Goal: Navigation & Orientation: Find specific page/section

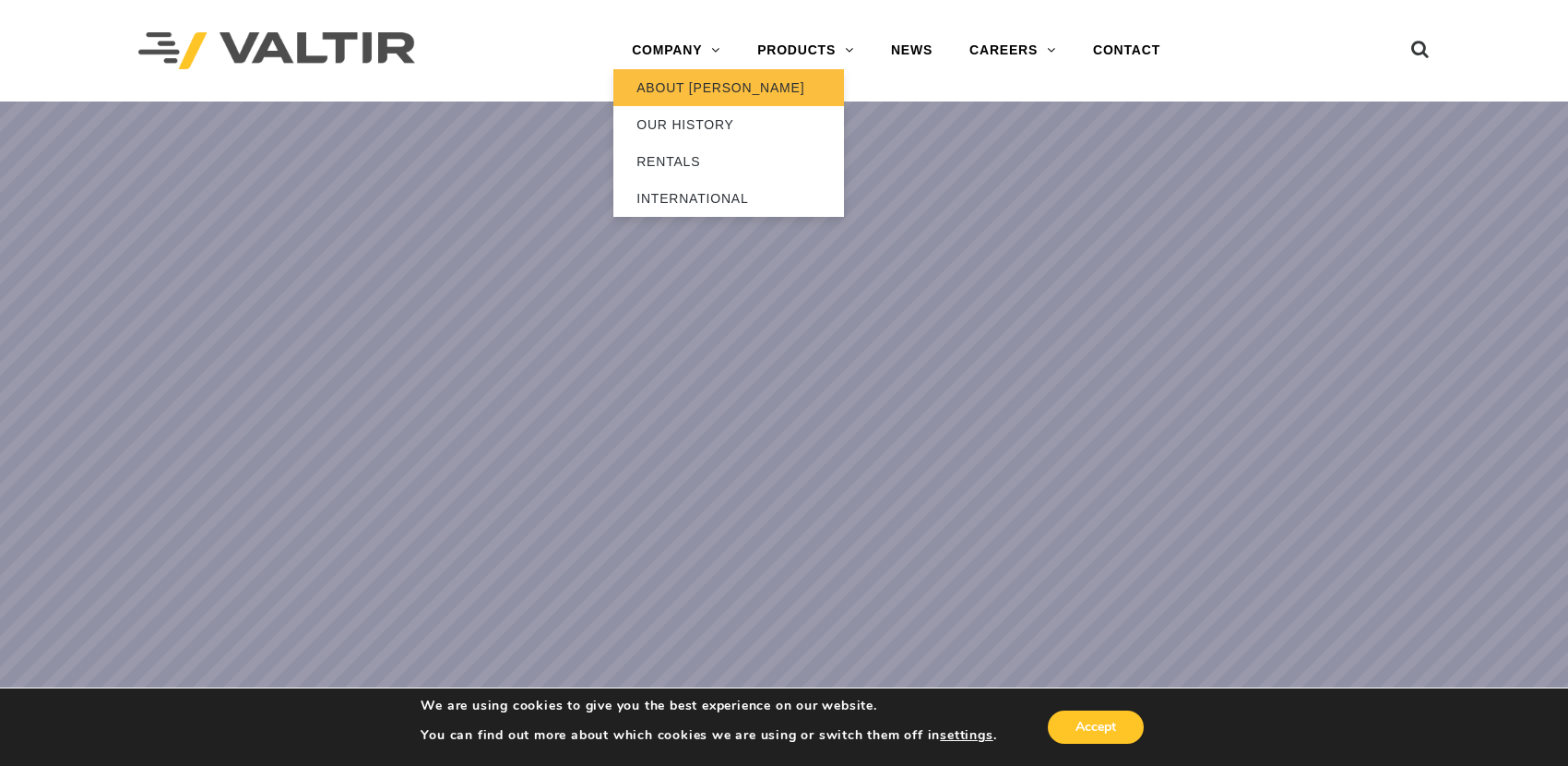
click at [702, 84] on link "ABOUT [PERSON_NAME]" at bounding box center [728, 87] width 231 height 37
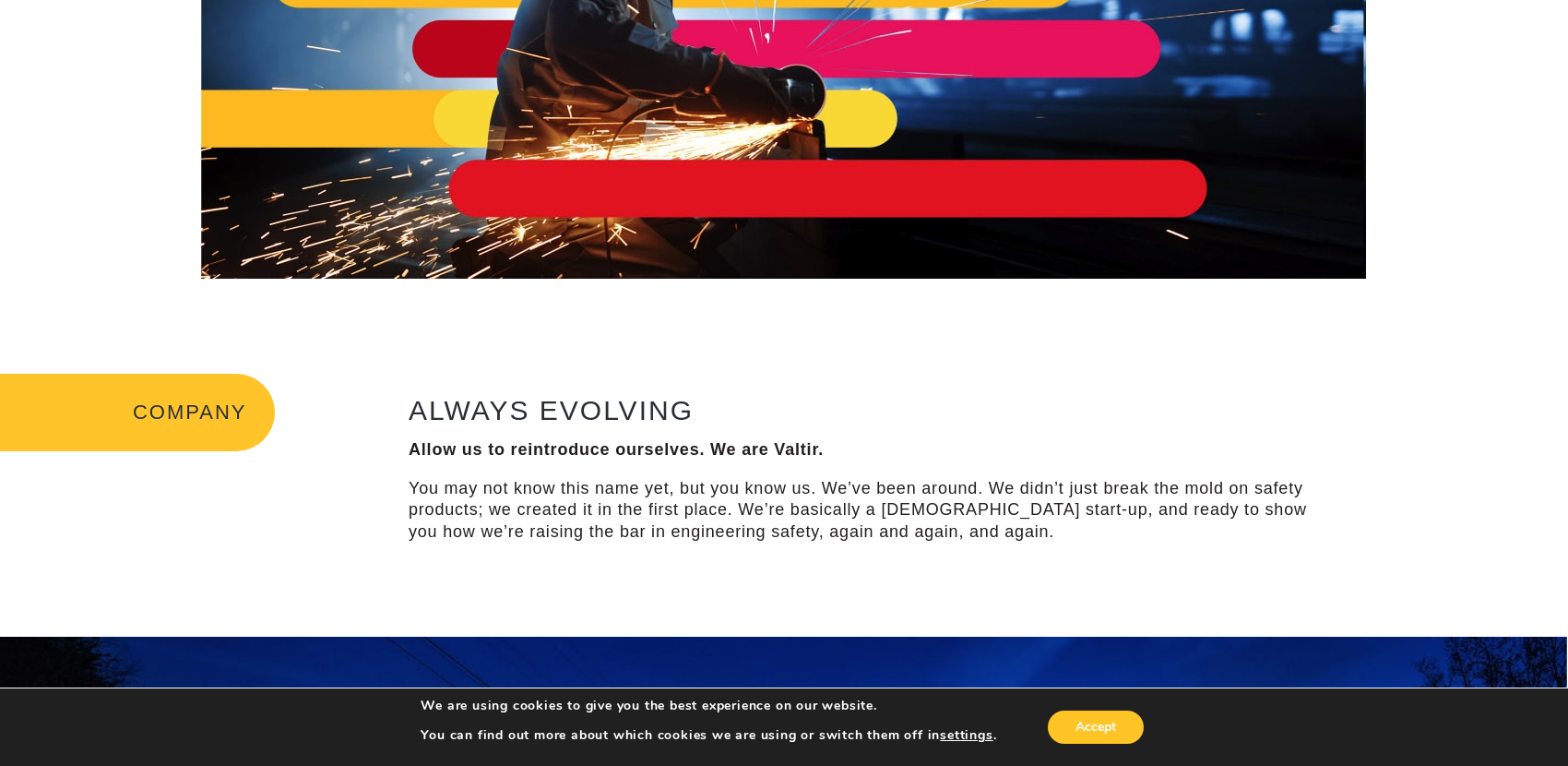
scroll to position [461, 0]
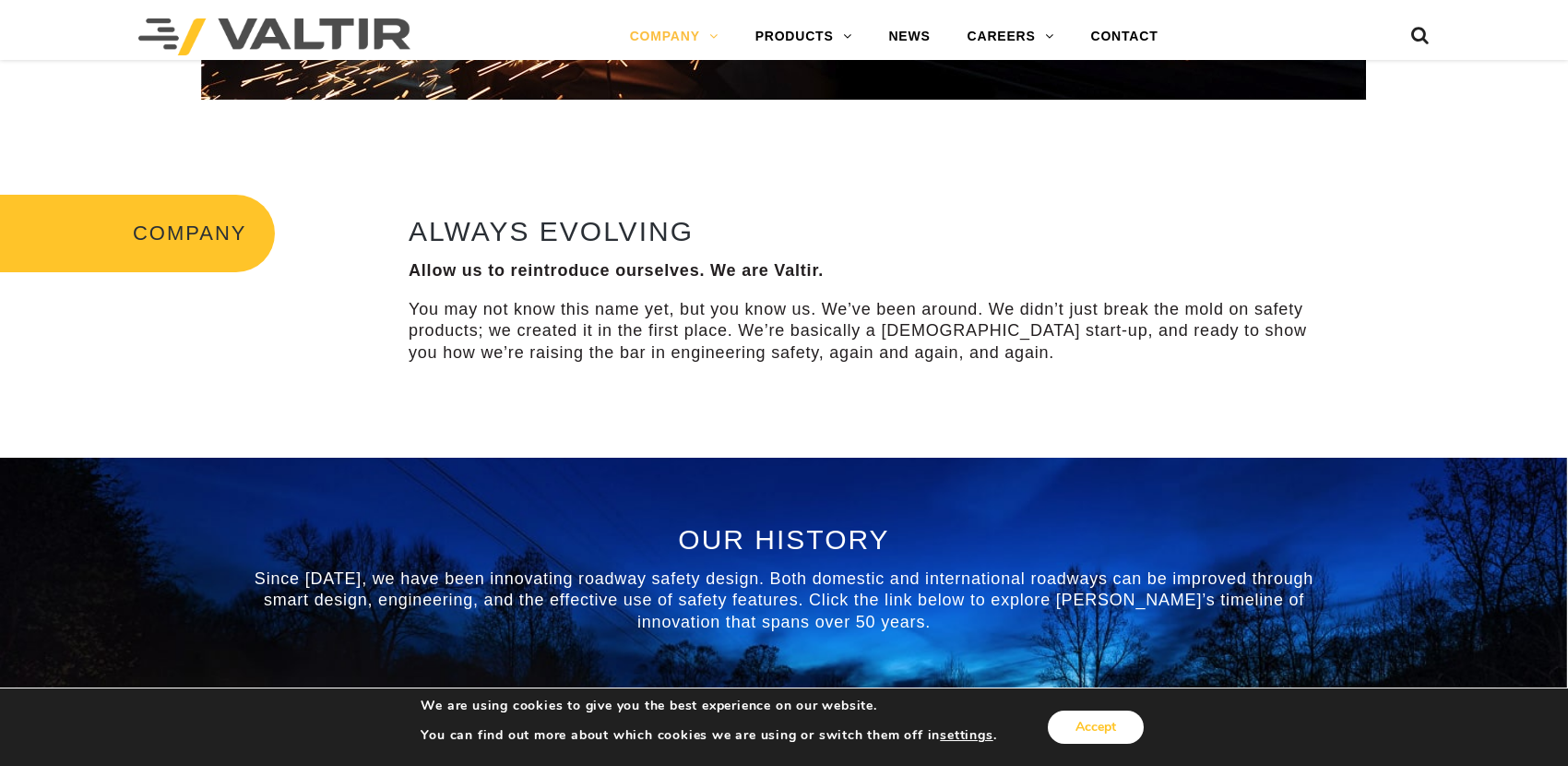
click at [1077, 732] on button "Accept" at bounding box center [1096, 726] width 96 height 33
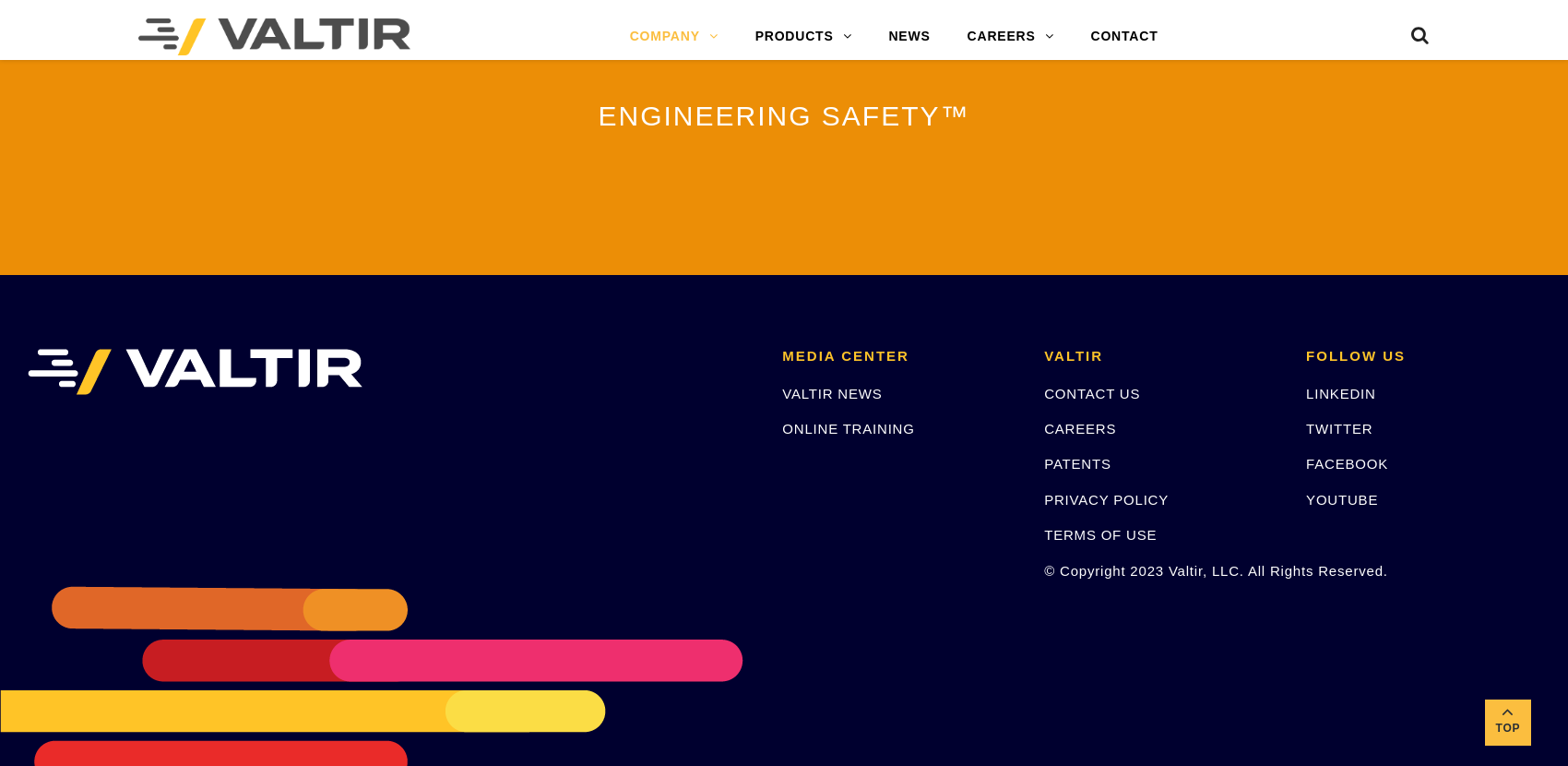
scroll to position [4152, 0]
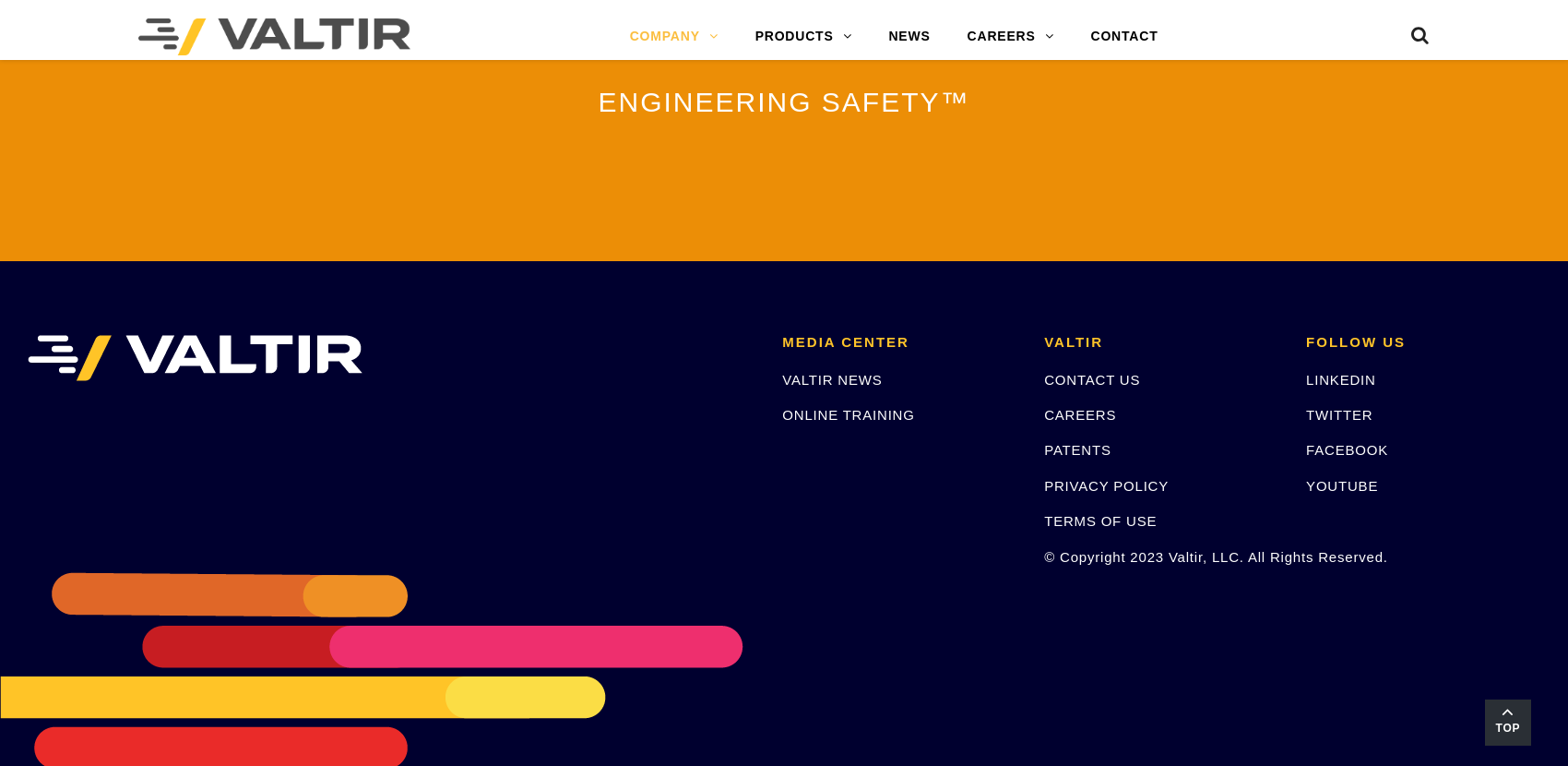
click at [1495, 723] on span "Top" at bounding box center [1508, 728] width 46 height 21
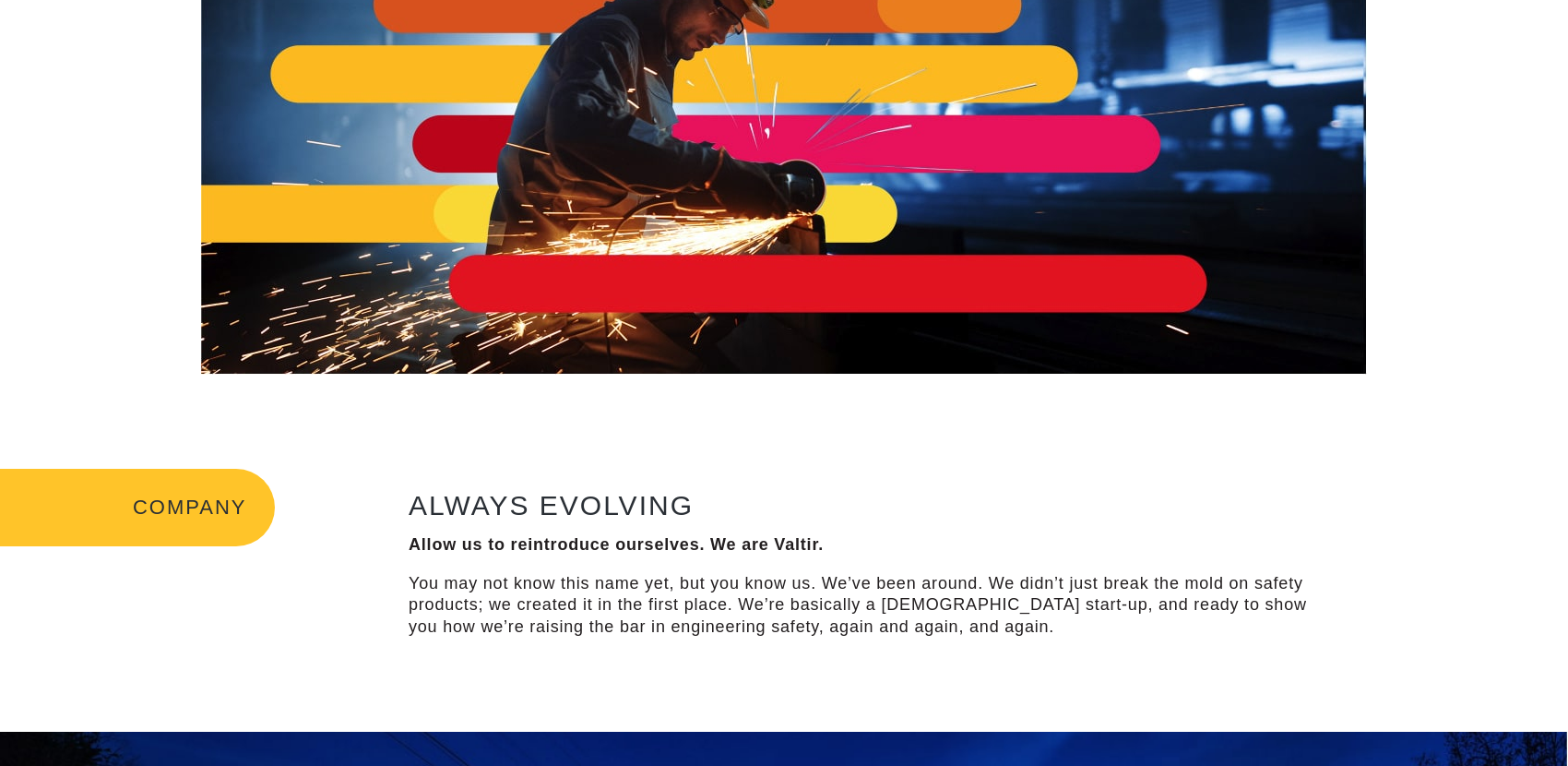
scroll to position [0, 0]
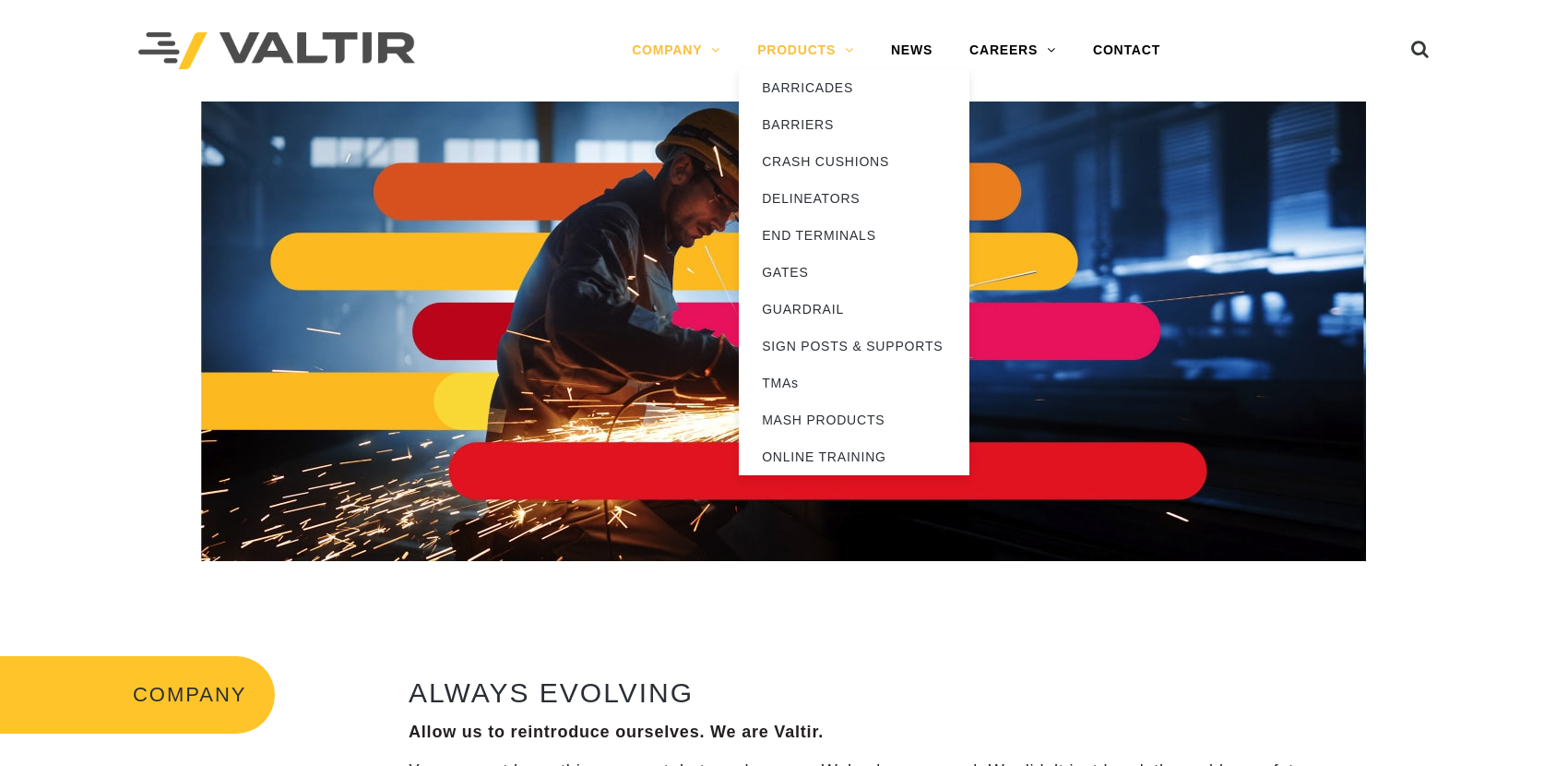
click at [849, 50] on link "PRODUCTS" at bounding box center [806, 50] width 134 height 37
